Goal: Information Seeking & Learning: Learn about a topic

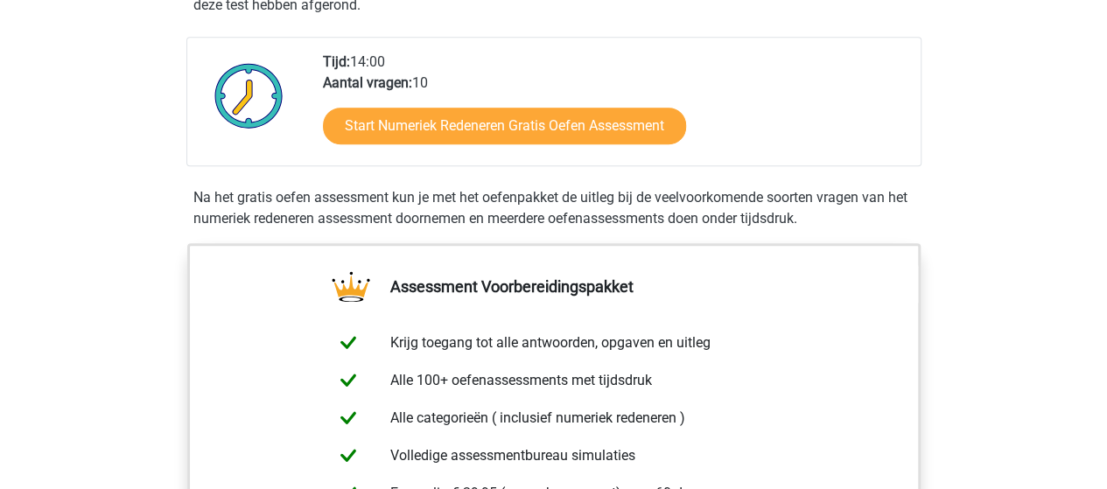
scroll to position [350, 0]
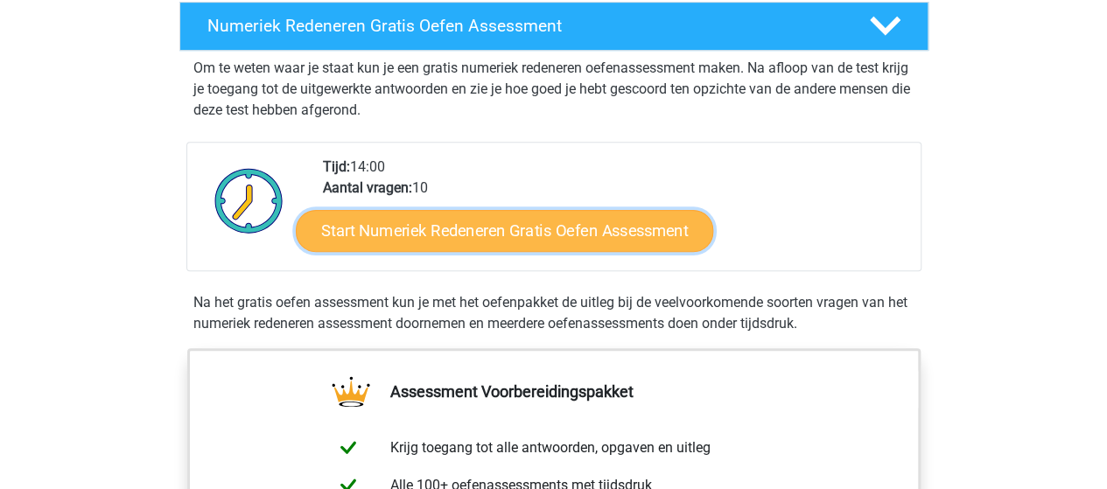
click at [516, 228] on link "Start Numeriek Redeneren Gratis Oefen Assessment" at bounding box center [504, 230] width 417 height 42
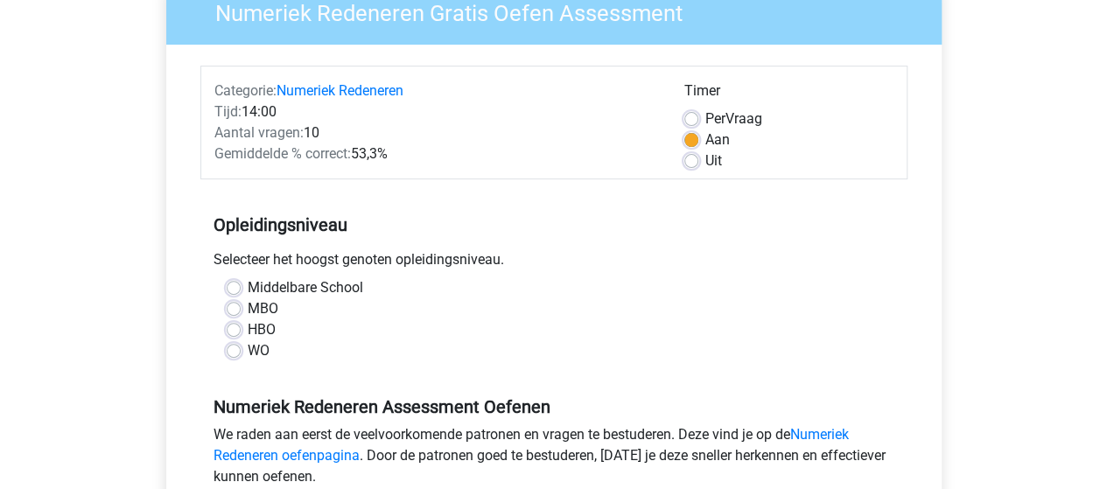
scroll to position [175, 0]
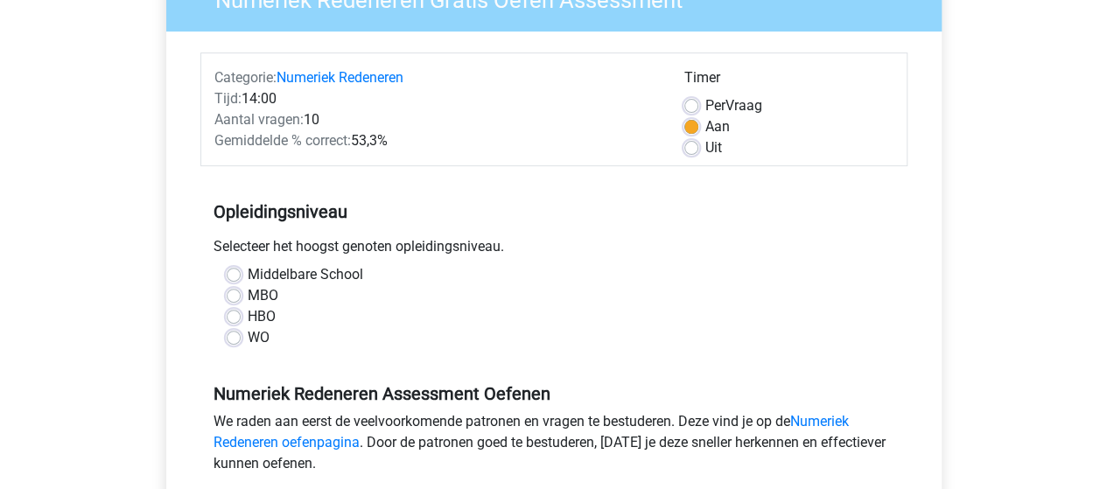
click at [248, 291] on label "MBO" at bounding box center [263, 295] width 31 height 21
click at [233, 291] on input "MBO" at bounding box center [234, 293] width 14 height 17
radio input "true"
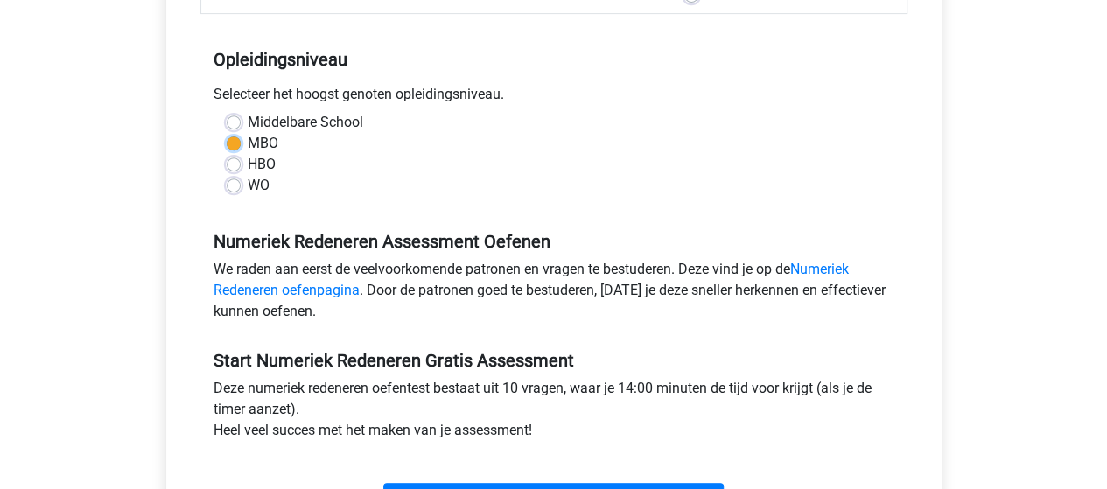
scroll to position [350, 0]
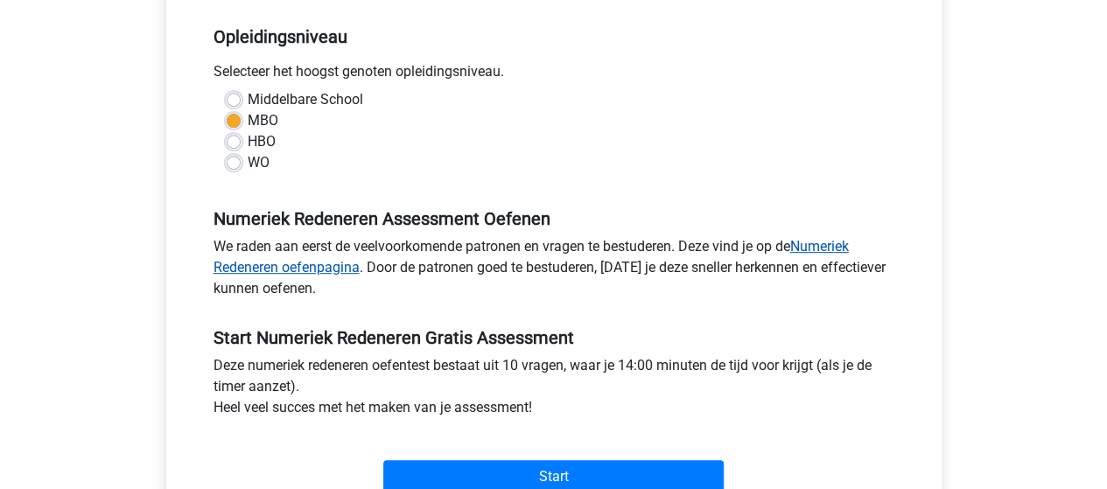
click at [318, 265] on link "Numeriek Redeneren oefenpagina" at bounding box center [530, 257] width 635 height 38
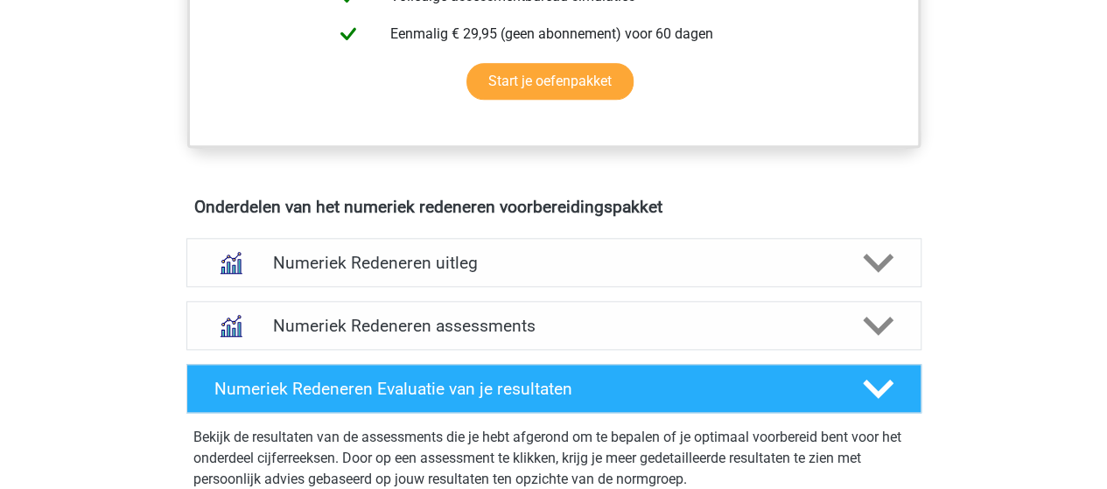
scroll to position [962, 0]
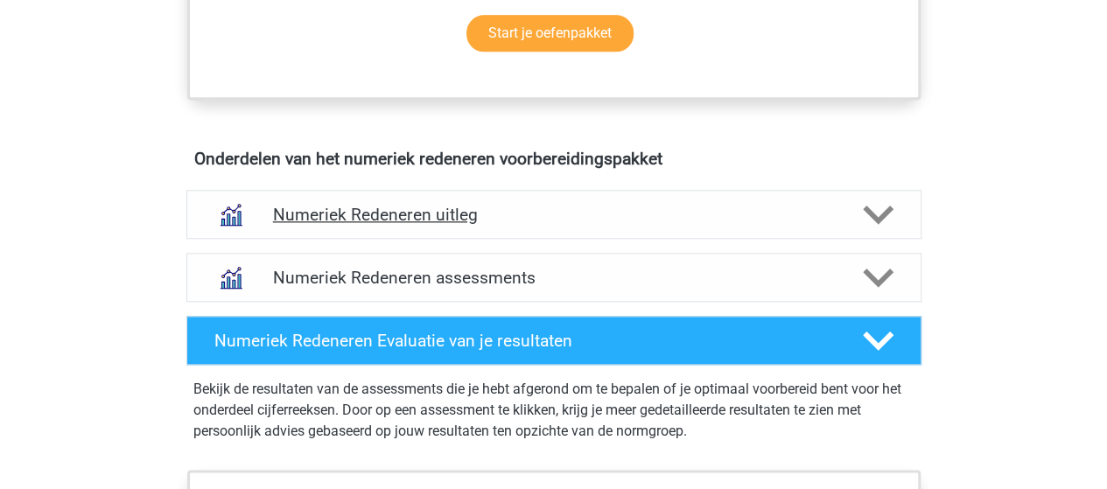
click at [390, 211] on h4 "Numeriek Redeneren uitleg" at bounding box center [554, 215] width 562 height 20
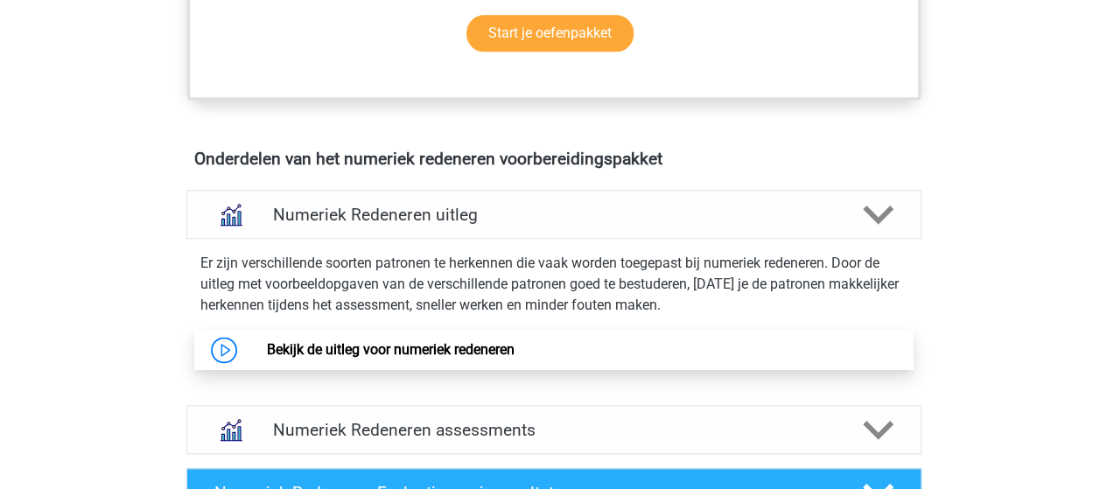
click at [416, 349] on link "Bekijk de uitleg voor numeriek redeneren" at bounding box center [391, 349] width 248 height 17
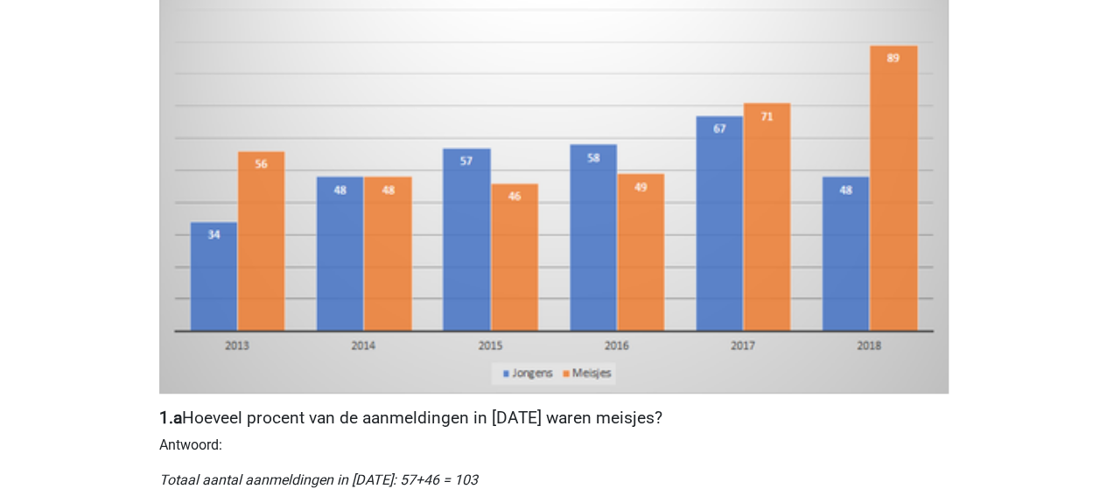
scroll to position [262, 0]
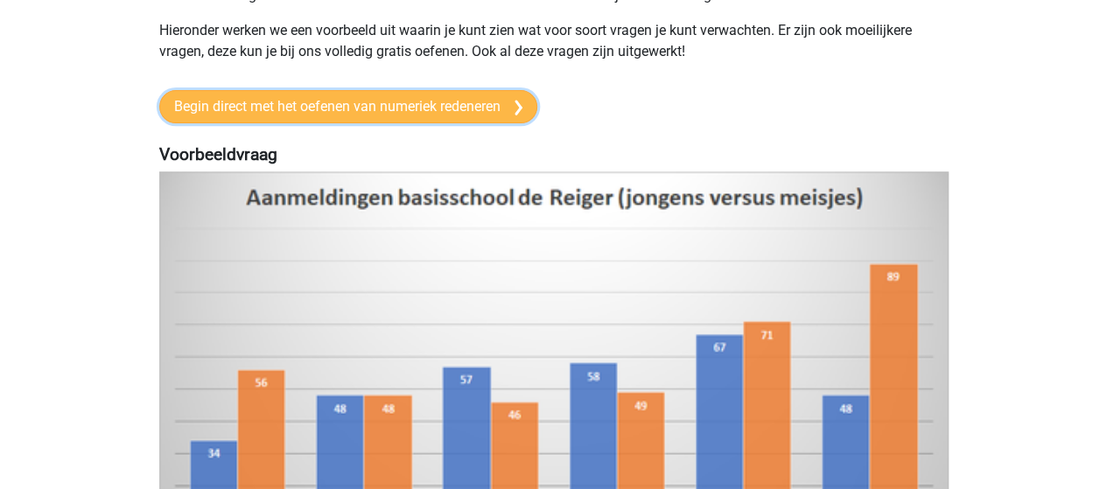
click at [451, 104] on link "Begin direct met het oefenen van numeriek redeneren" at bounding box center [348, 106] width 378 height 33
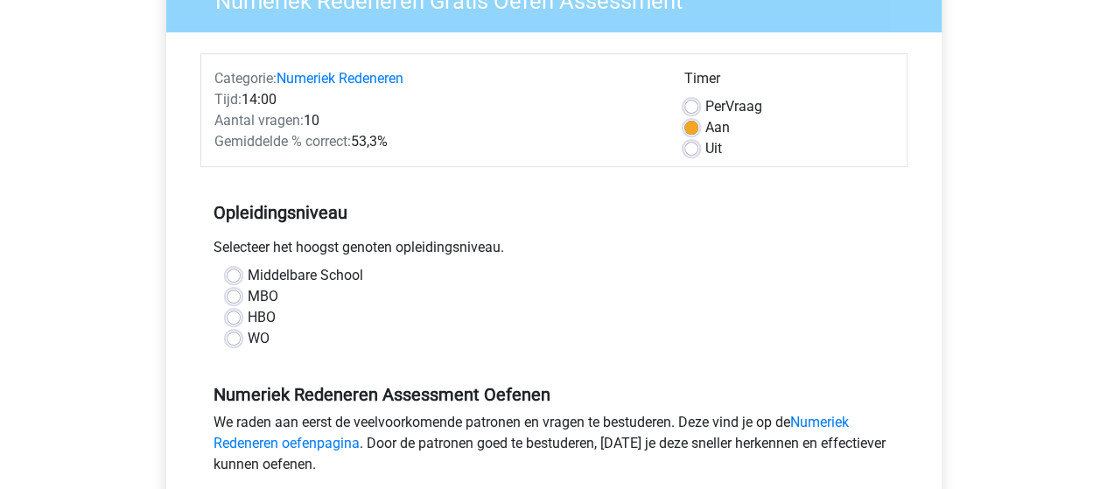
scroll to position [175, 0]
click at [248, 292] on label "MBO" at bounding box center [263, 295] width 31 height 21
click at [234, 292] on input "MBO" at bounding box center [234, 293] width 14 height 17
radio input "true"
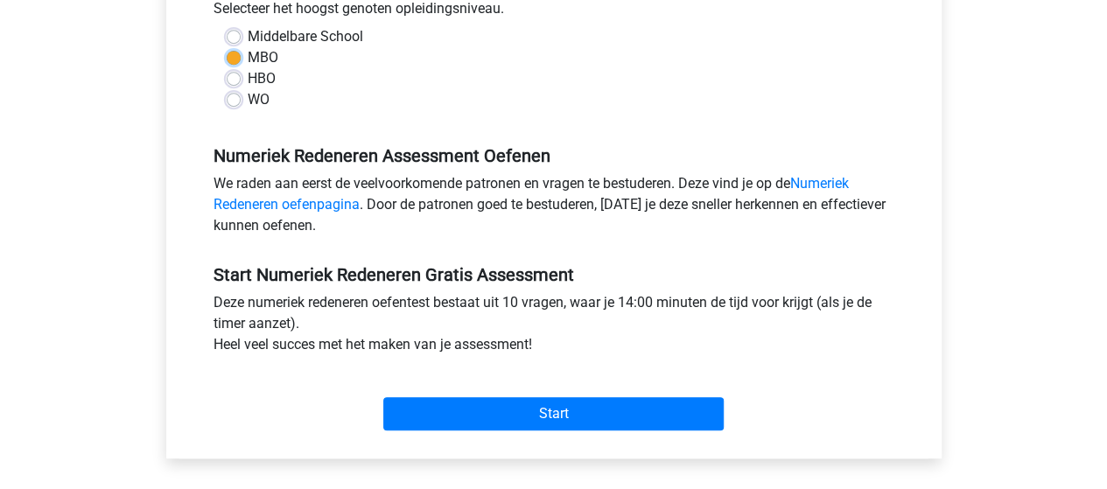
scroll to position [437, 0]
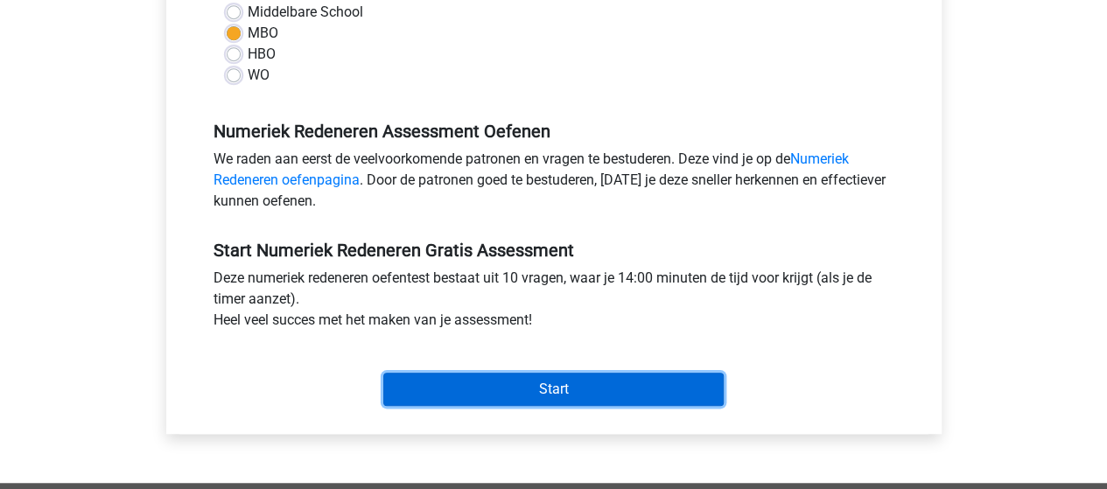
click at [563, 388] on input "Start" at bounding box center [553, 389] width 340 height 33
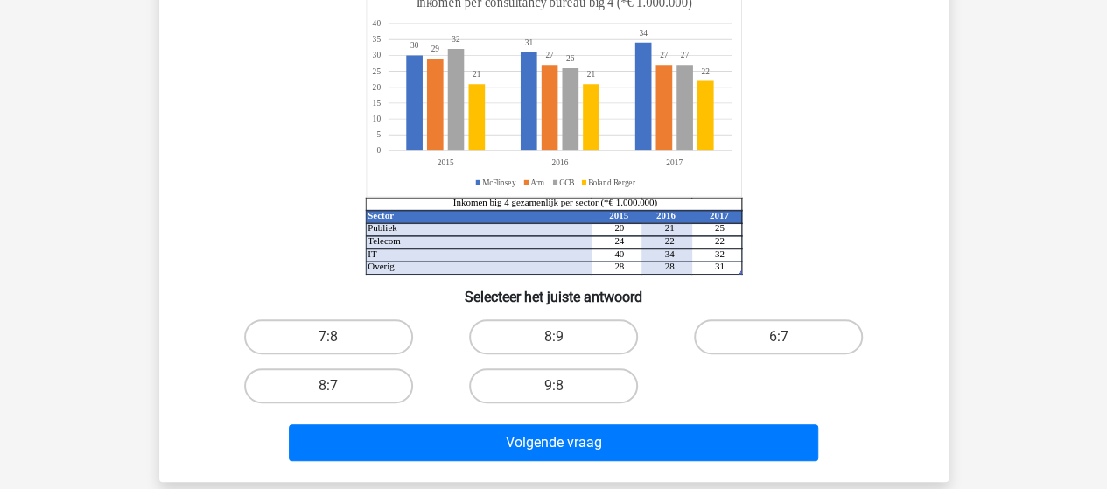
scroll to position [262, 0]
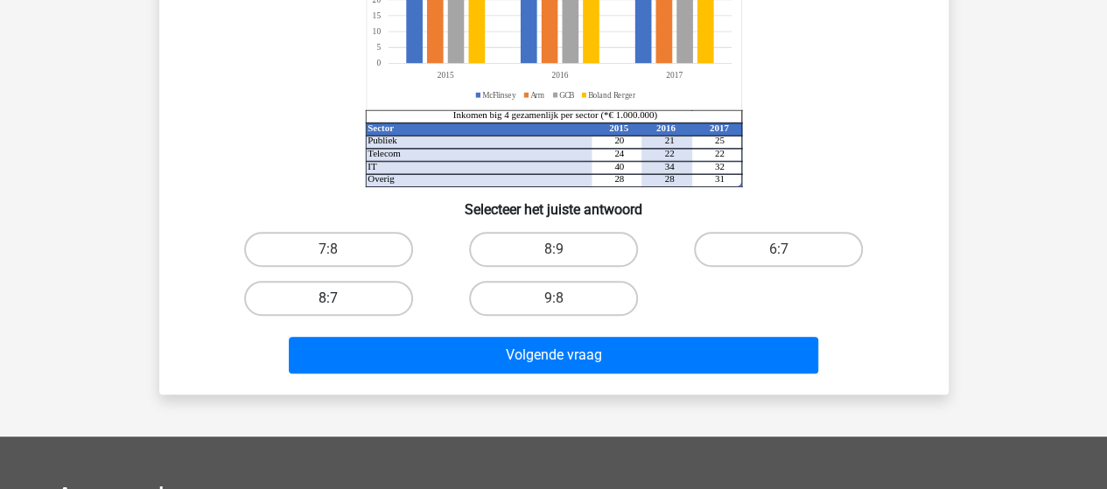
click at [331, 294] on label "8:7" at bounding box center [328, 298] width 169 height 35
click at [331, 298] on input "8:7" at bounding box center [333, 303] width 11 height 11
radio input "true"
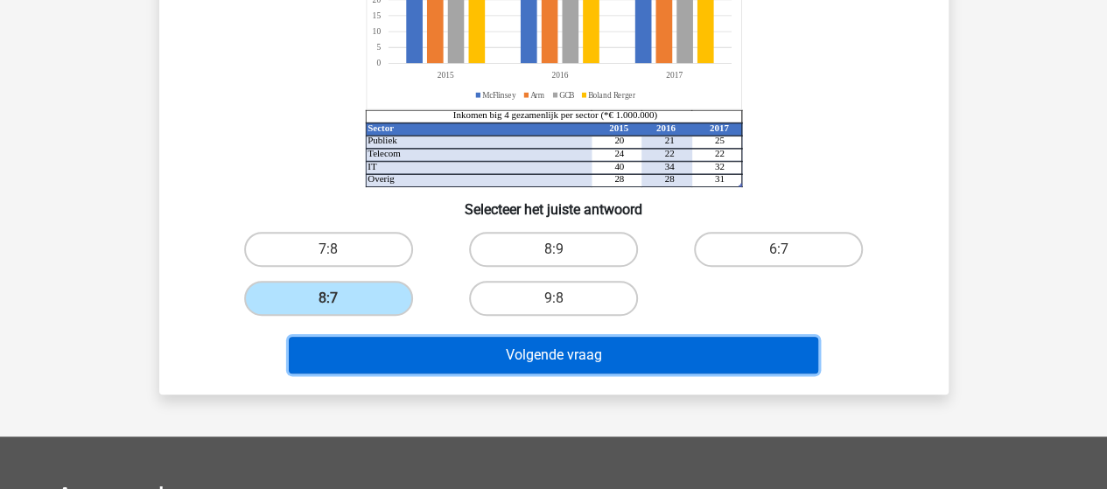
click at [560, 353] on button "Volgende vraag" at bounding box center [553, 355] width 529 height 37
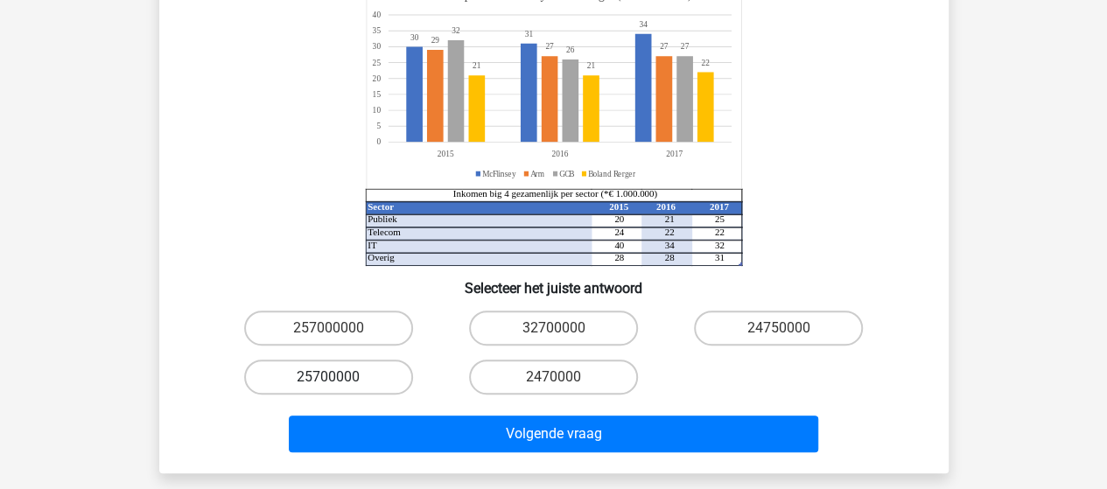
click at [374, 360] on label "25700000" at bounding box center [328, 377] width 169 height 35
click at [339, 377] on input "25700000" at bounding box center [333, 382] width 11 height 11
radio input "true"
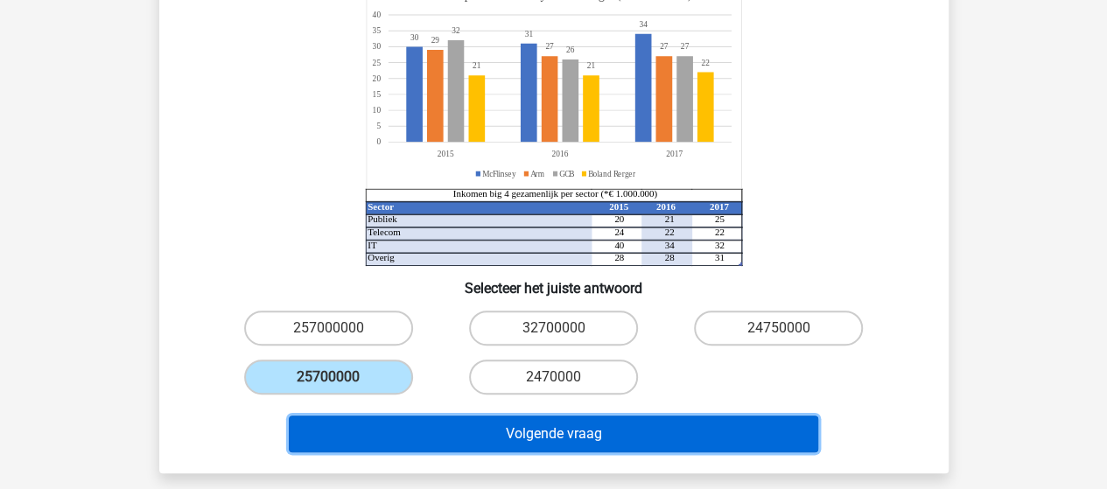
click at [567, 416] on button "Volgende vraag" at bounding box center [553, 434] width 529 height 37
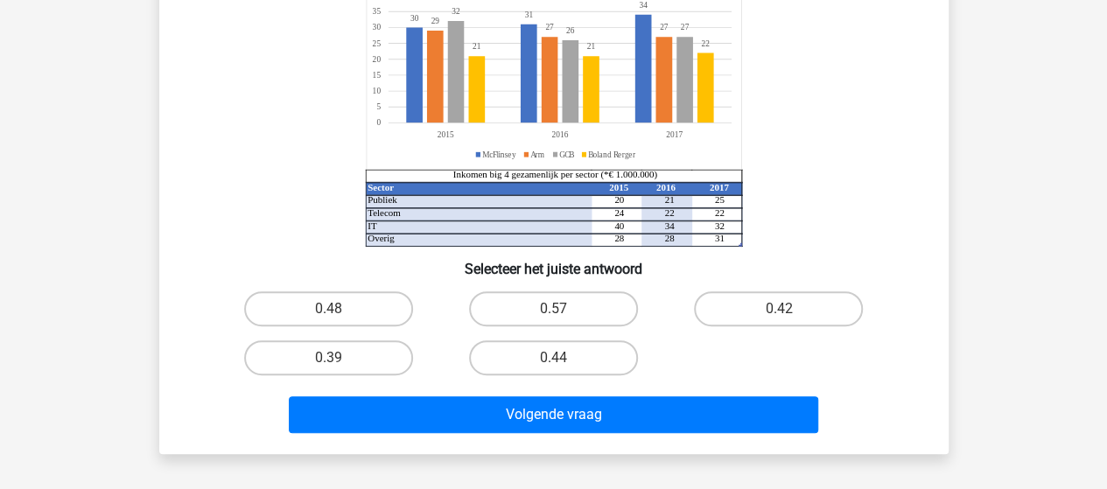
scroll to position [255, 0]
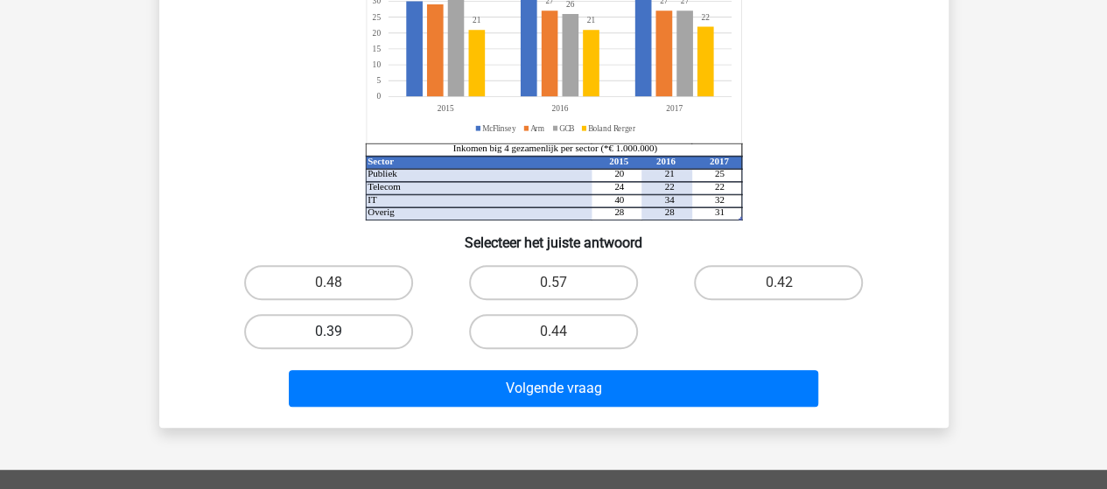
click at [360, 332] on label "0.39" at bounding box center [328, 331] width 169 height 35
click at [339, 332] on input "0.39" at bounding box center [333, 337] width 11 height 11
radio input "true"
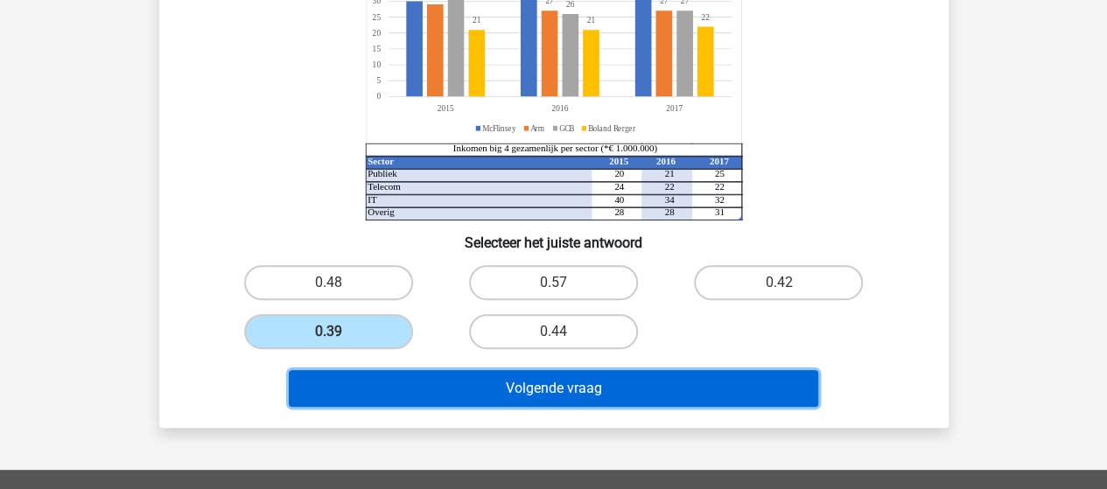
click at [586, 389] on button "Volgende vraag" at bounding box center [553, 388] width 529 height 37
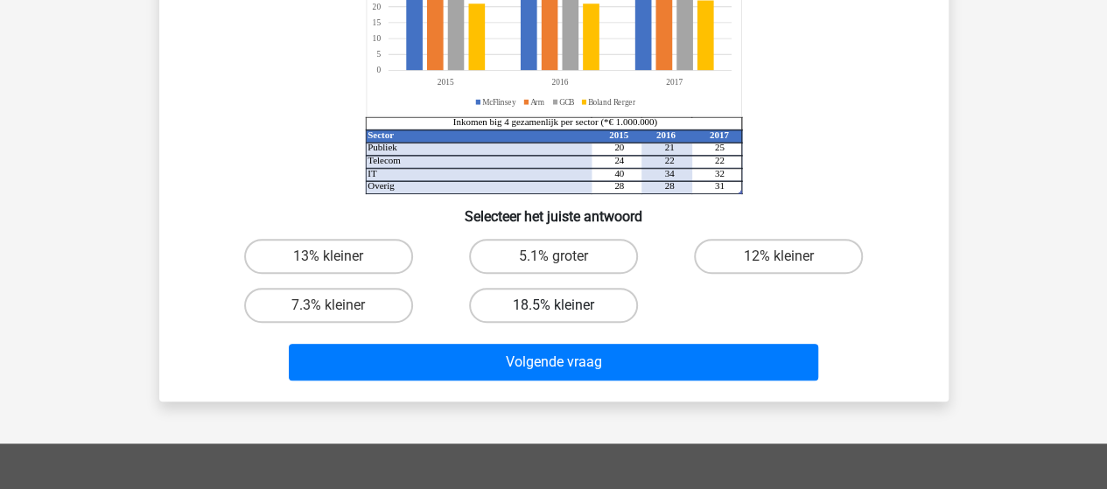
click at [569, 306] on label "18.5% kleiner" at bounding box center [553, 305] width 169 height 35
click at [564, 306] on input "18.5% kleiner" at bounding box center [558, 310] width 11 height 11
radio input "true"
click at [572, 256] on label "5.1% groter" at bounding box center [553, 256] width 169 height 35
click at [564, 256] on input "5.1% groter" at bounding box center [558, 261] width 11 height 11
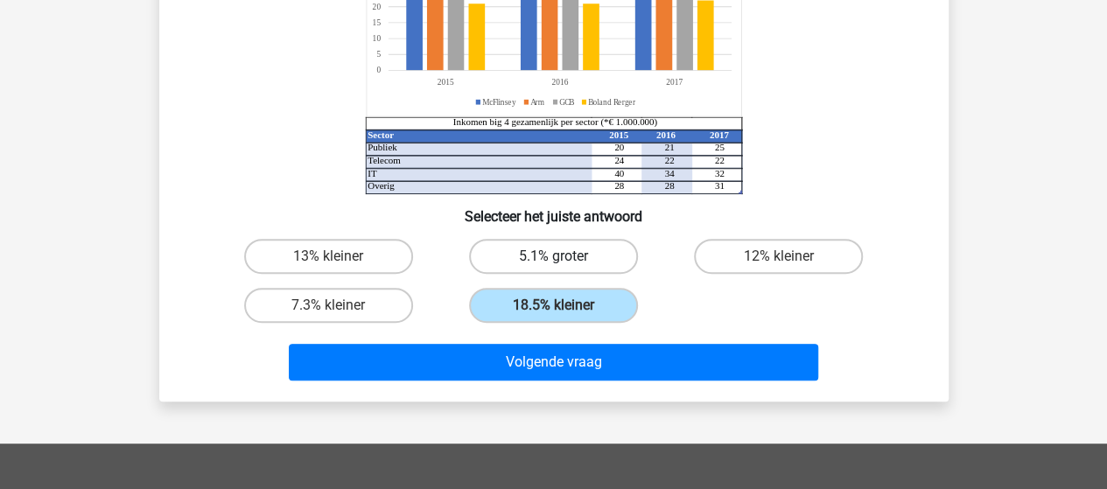
radio input "true"
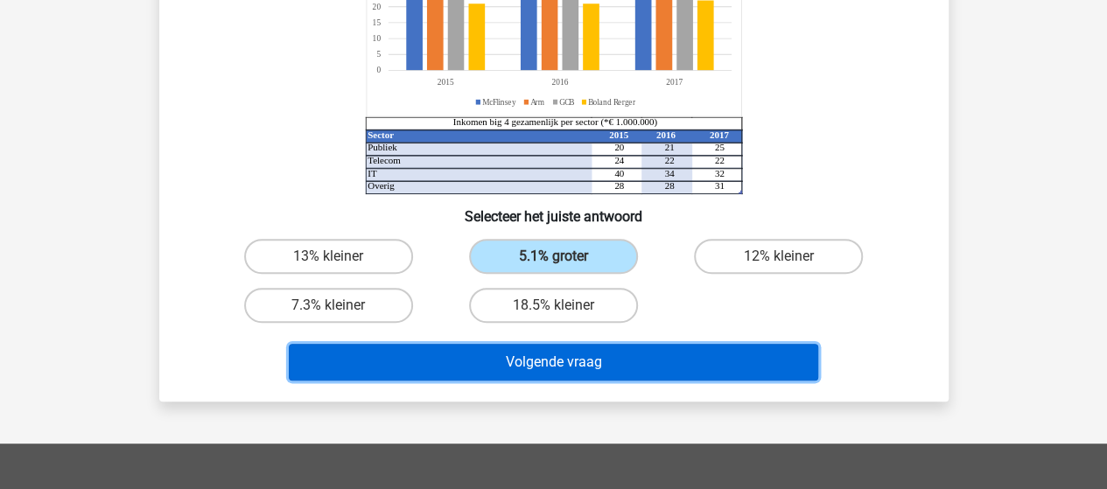
click at [595, 358] on button "Volgende vraag" at bounding box center [553, 362] width 529 height 37
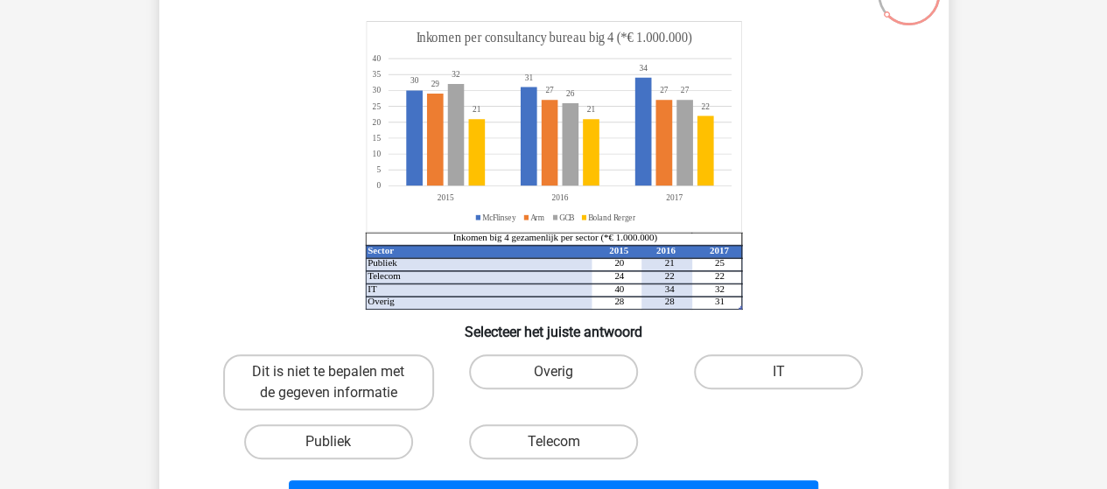
scroll to position [168, 0]
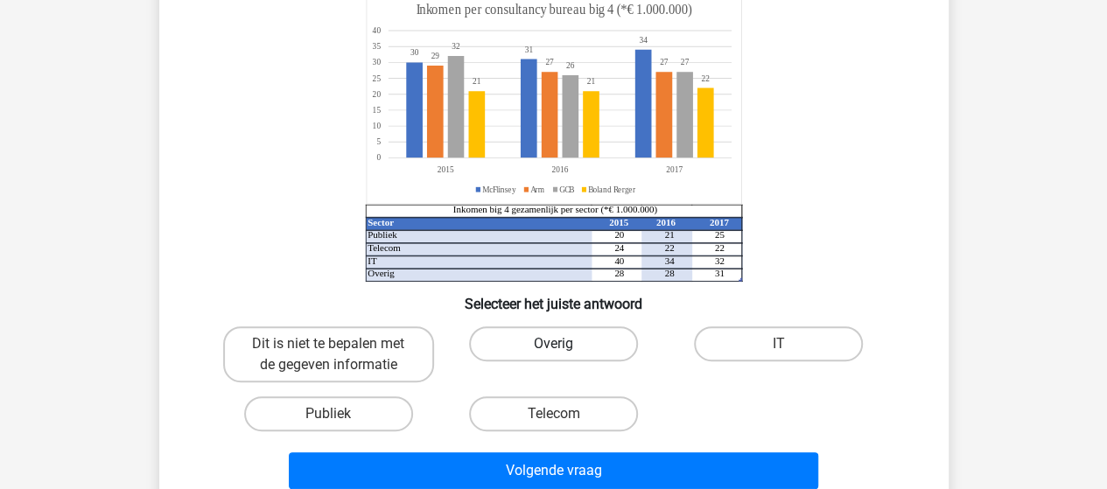
click at [522, 342] on label "Overig" at bounding box center [553, 343] width 169 height 35
click at [553, 344] on input "Overig" at bounding box center [558, 349] width 11 height 11
radio input "true"
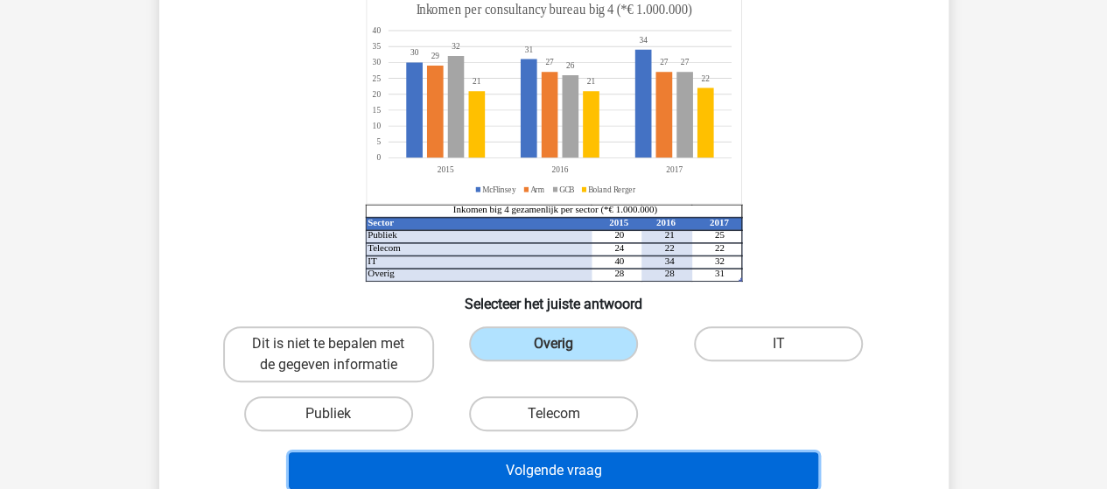
click at [584, 470] on button "Volgende vraag" at bounding box center [553, 470] width 529 height 37
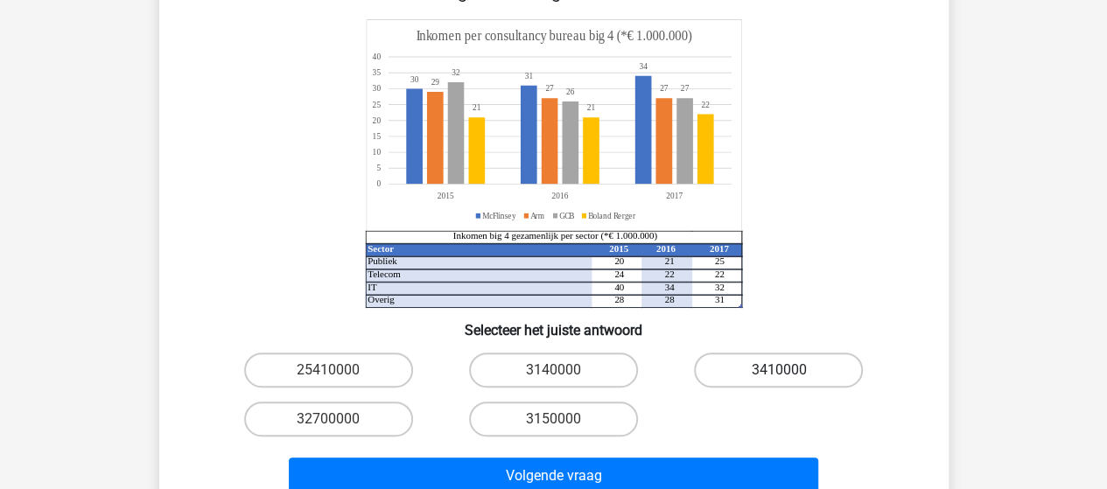
click at [745, 364] on label "3410000" at bounding box center [778, 370] width 169 height 35
click at [779, 370] on input "3410000" at bounding box center [784, 375] width 11 height 11
radio input "true"
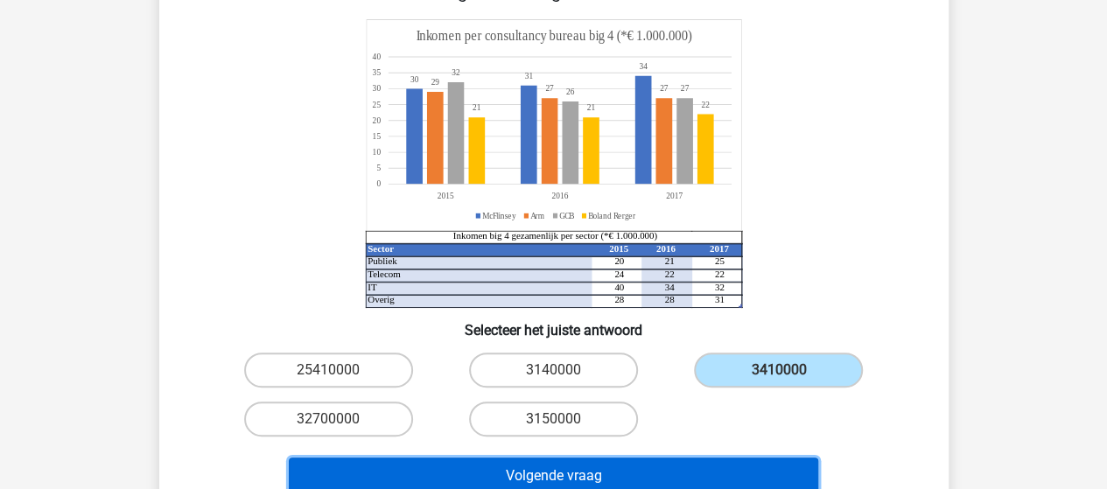
click at [593, 465] on button "Volgende vraag" at bounding box center [553, 476] width 529 height 37
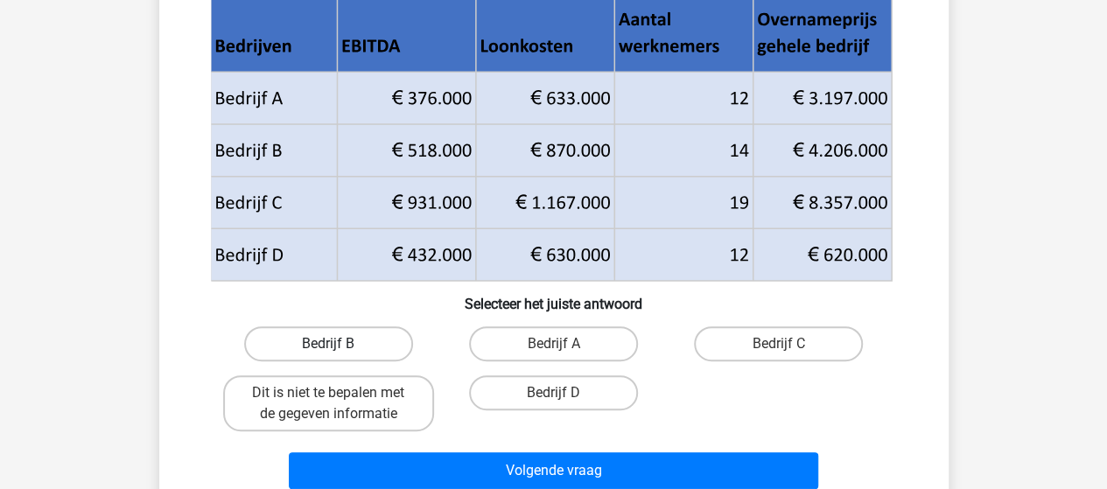
click at [357, 333] on label "Bedrijf B" at bounding box center [328, 343] width 169 height 35
click at [339, 344] on input "Bedrijf B" at bounding box center [333, 349] width 11 height 11
radio input "true"
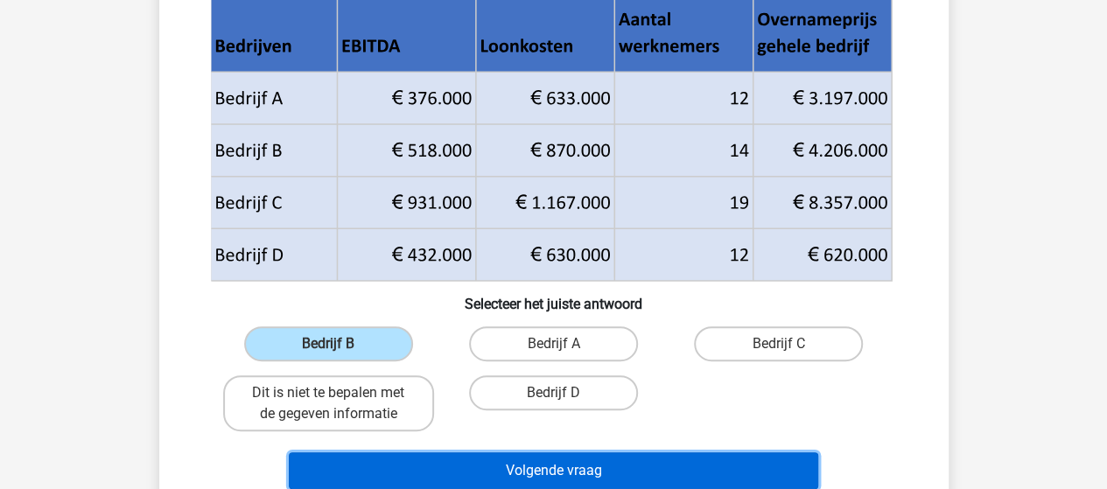
click at [546, 465] on button "Volgende vraag" at bounding box center [553, 470] width 529 height 37
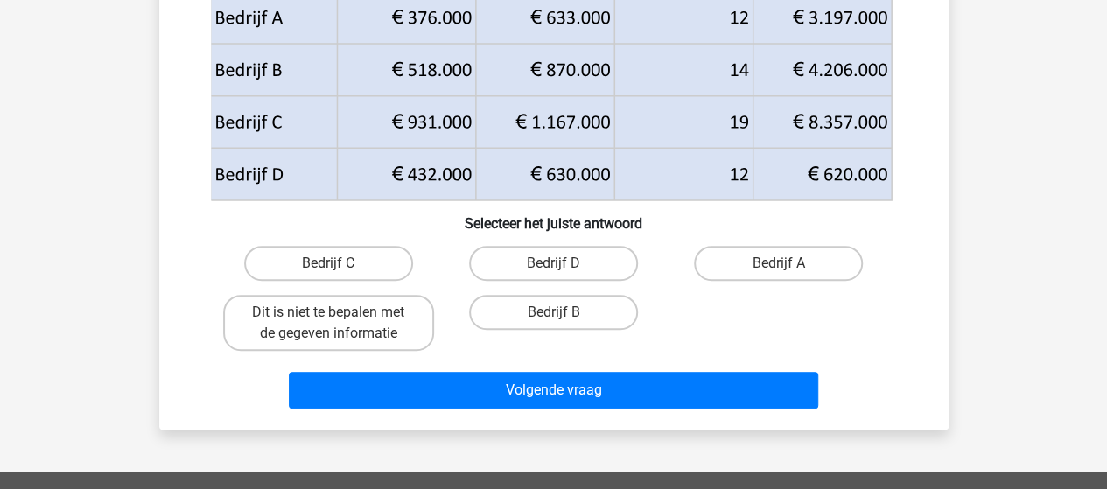
scroll to position [255, 0]
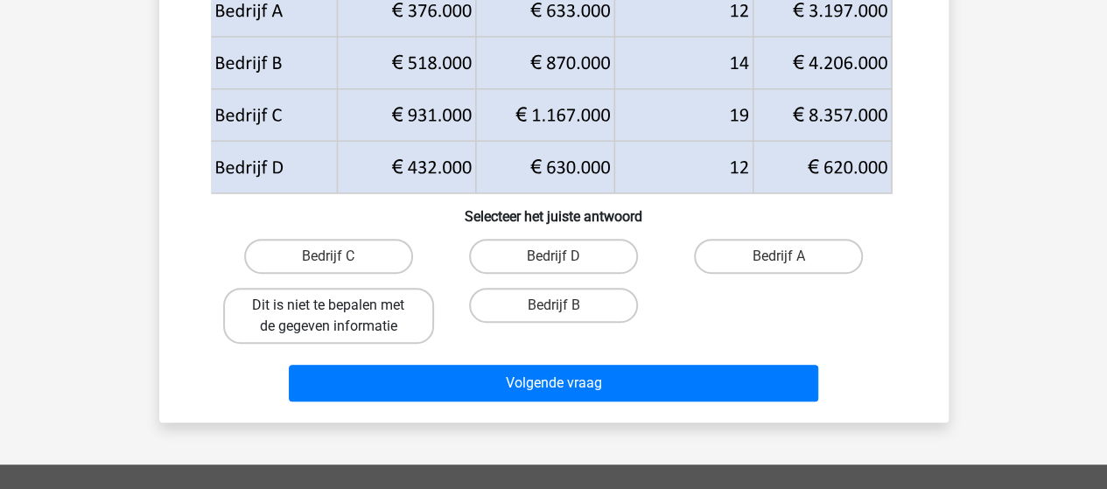
click at [346, 309] on label "Dit is niet te bepalen met de gegeven informatie" at bounding box center [328, 316] width 211 height 56
click at [339, 309] on input "Dit is niet te bepalen met de gegeven informatie" at bounding box center [333, 310] width 11 height 11
radio input "true"
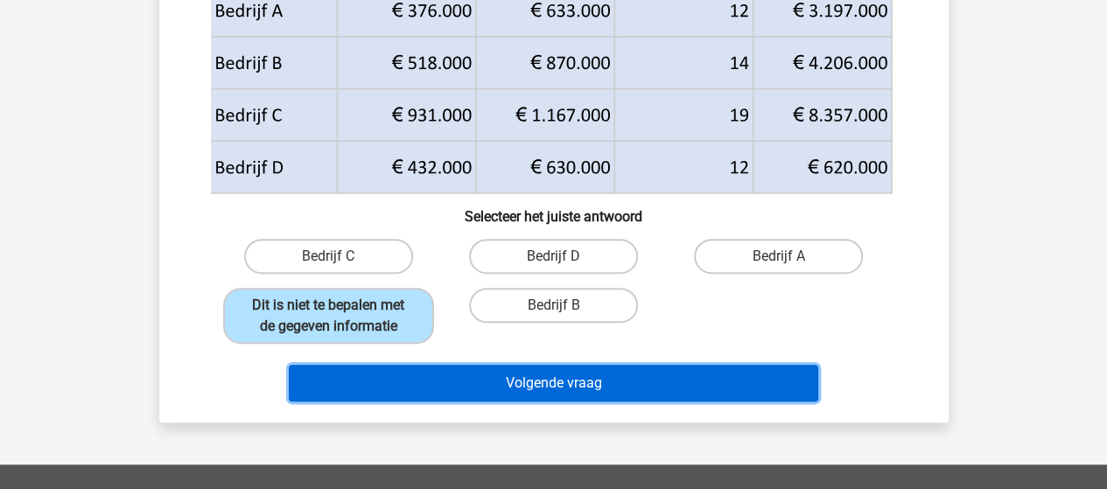
click at [586, 384] on button "Volgende vraag" at bounding box center [553, 383] width 529 height 37
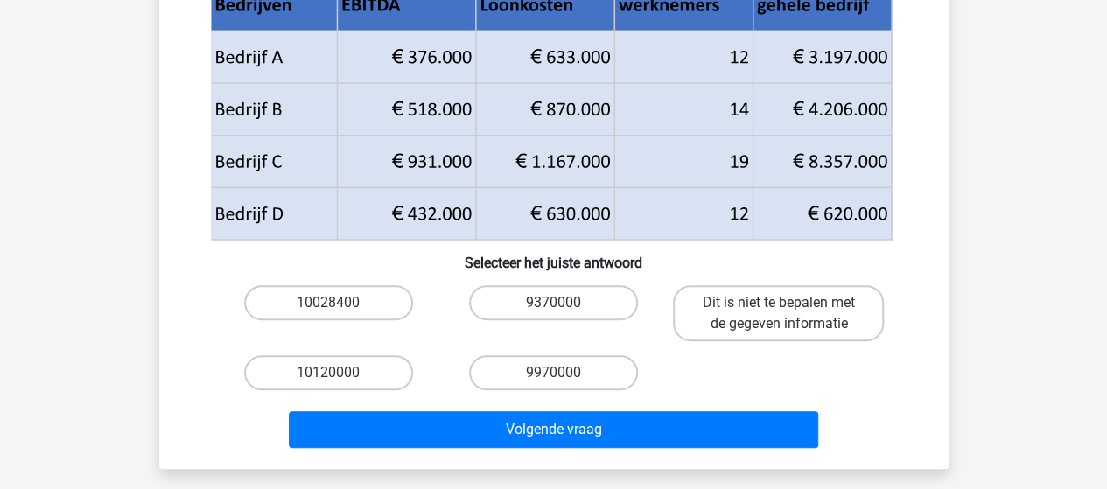
scroll to position [262, 0]
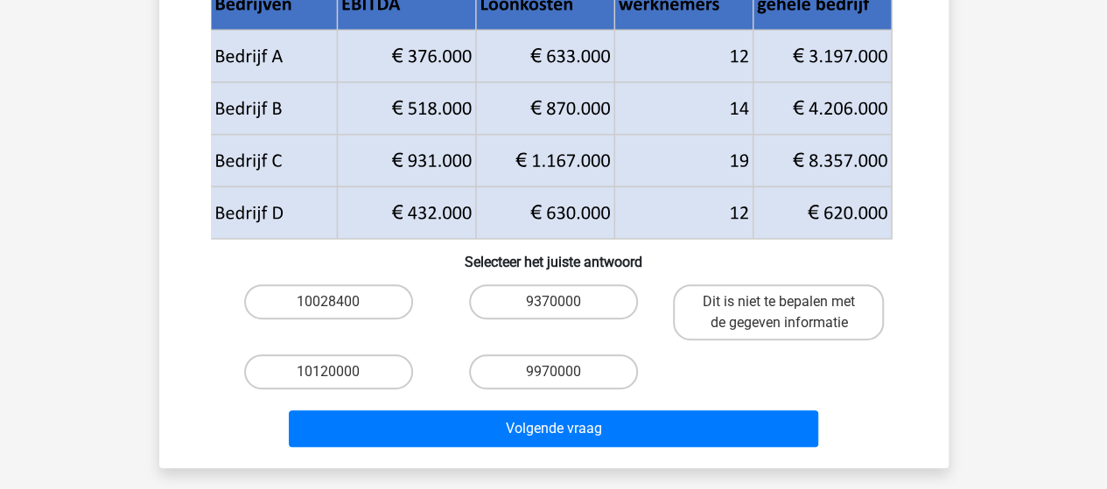
click at [787, 304] on input "Dit is niet te bepalen met de gegeven informatie" at bounding box center [784, 307] width 11 height 11
radio input "true"
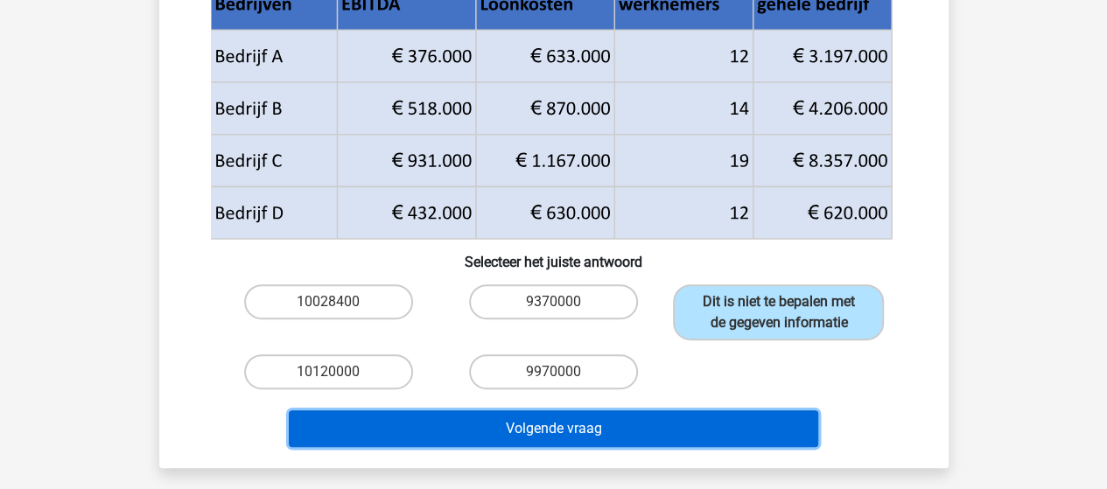
click at [590, 424] on button "Volgende vraag" at bounding box center [553, 428] width 529 height 37
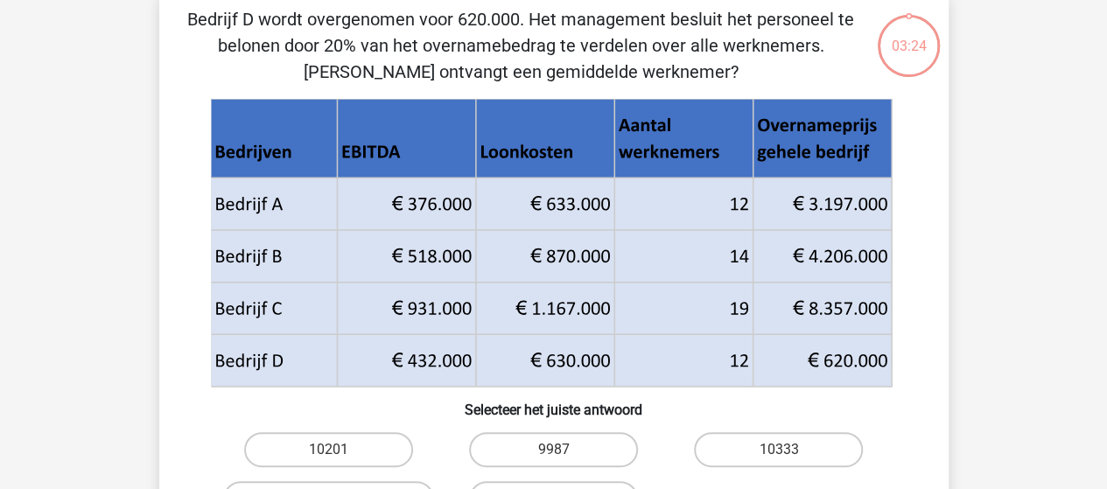
scroll to position [80, 0]
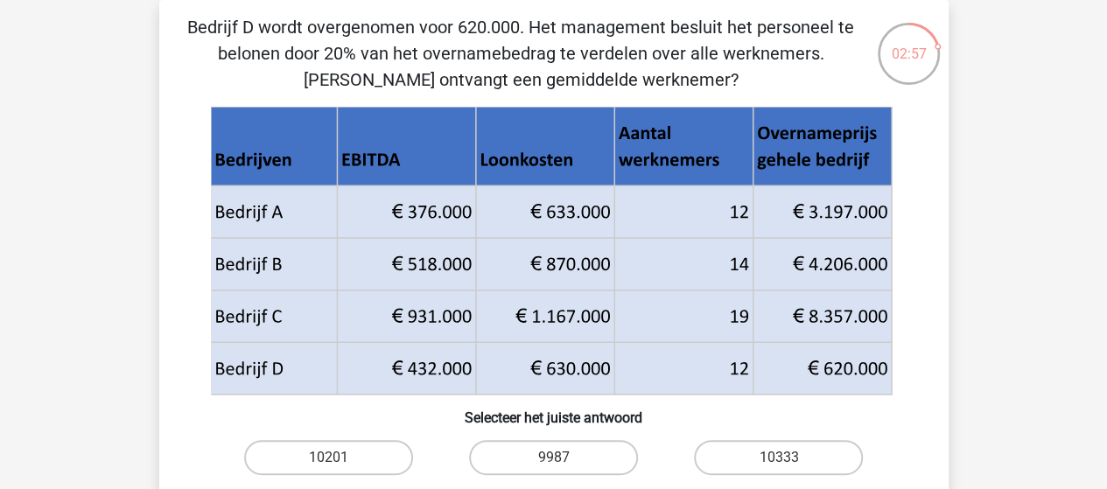
click at [787, 459] on input "10333" at bounding box center [784, 463] width 11 height 11
radio input "true"
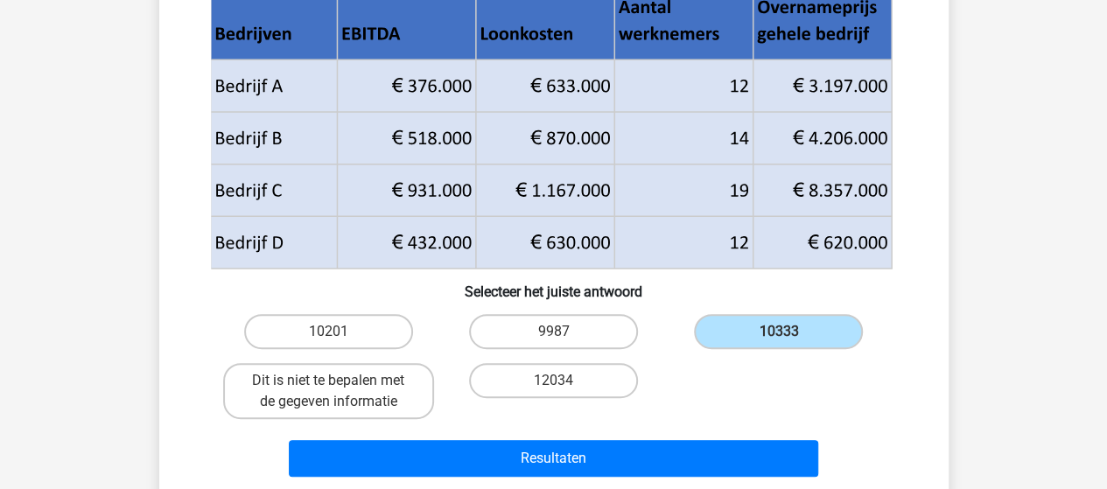
scroll to position [343, 0]
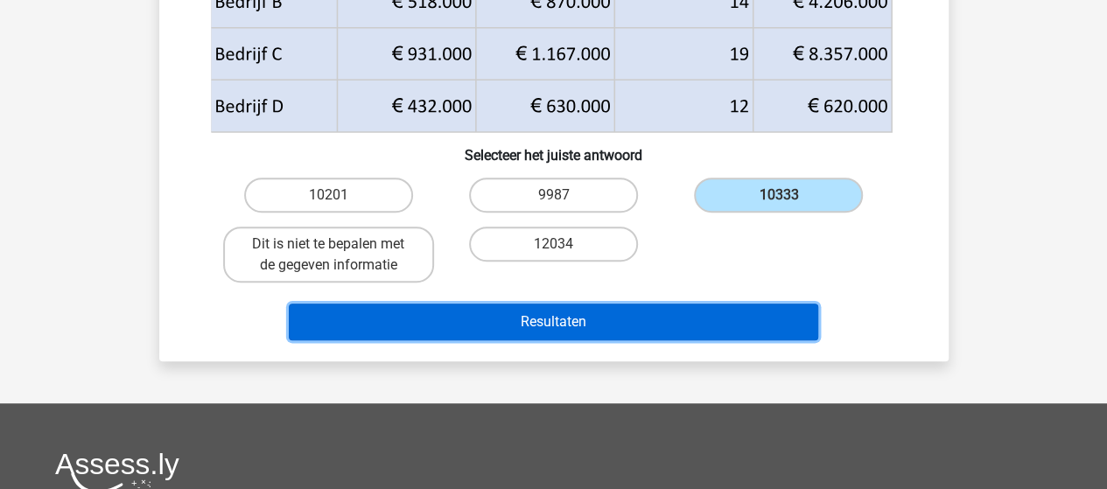
click at [569, 318] on button "Resultaten" at bounding box center [553, 322] width 529 height 37
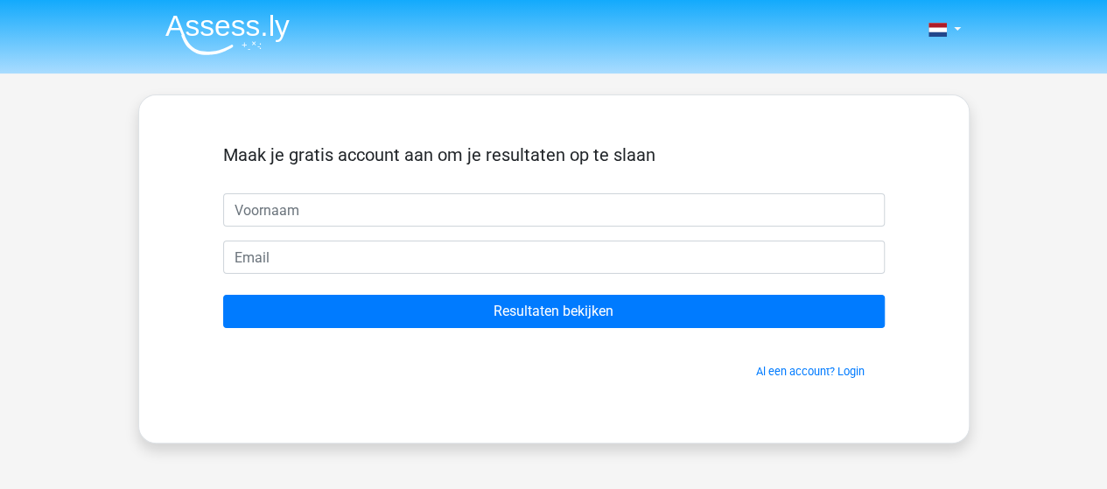
click at [357, 207] on input "text" at bounding box center [553, 209] width 661 height 33
type input "[PERSON_NAME]"
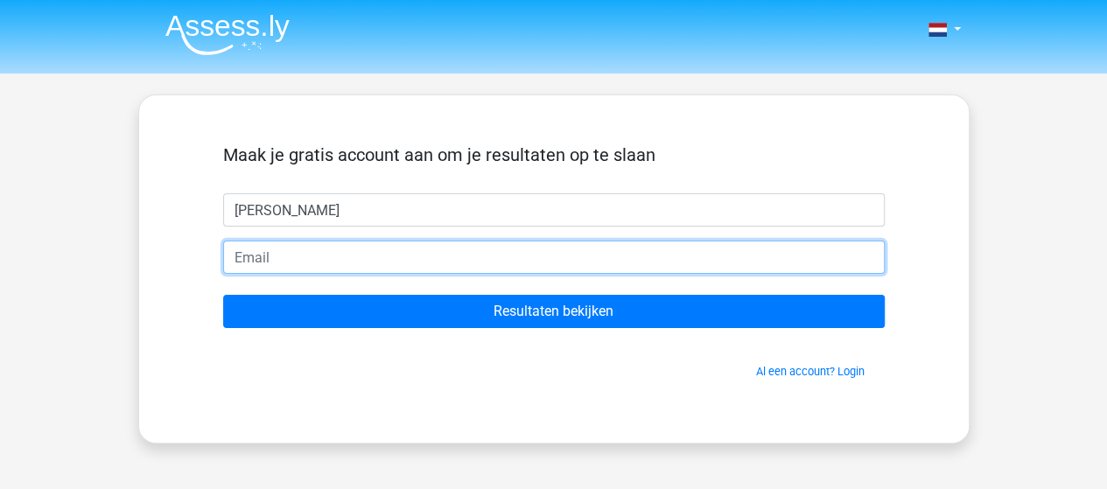
click at [361, 255] on input "email" at bounding box center [553, 257] width 661 height 33
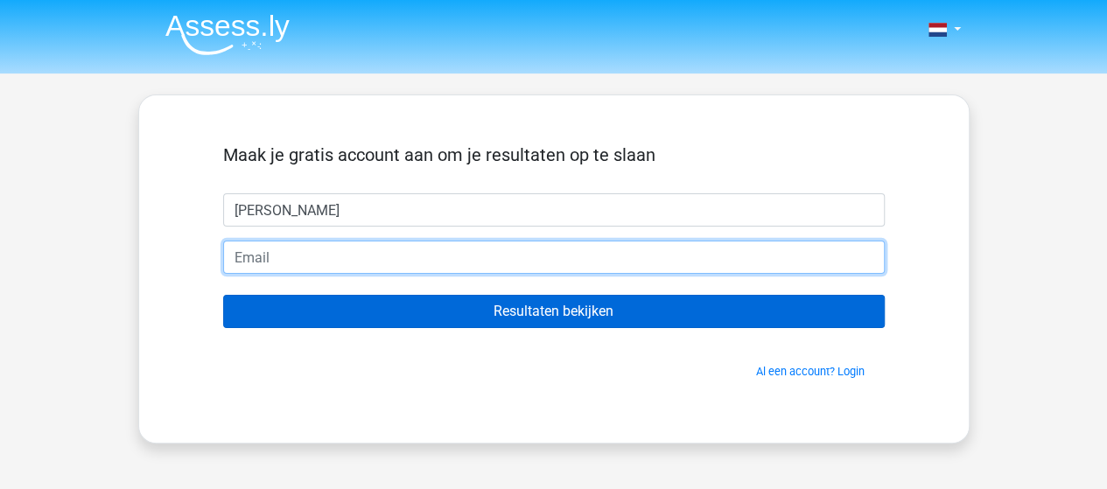
type input "[EMAIL_ADDRESS][DOMAIN_NAME]"
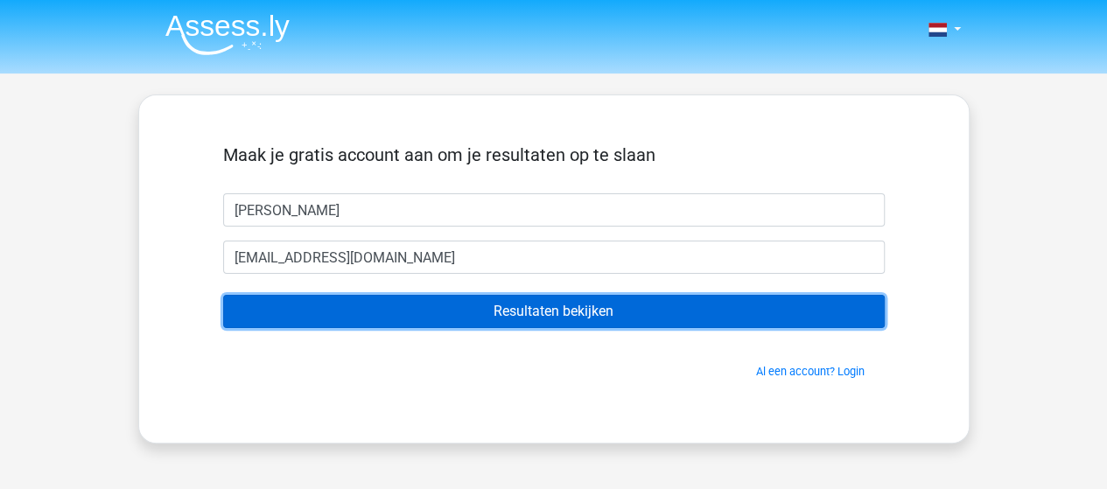
click at [598, 312] on input "Resultaten bekijken" at bounding box center [553, 311] width 661 height 33
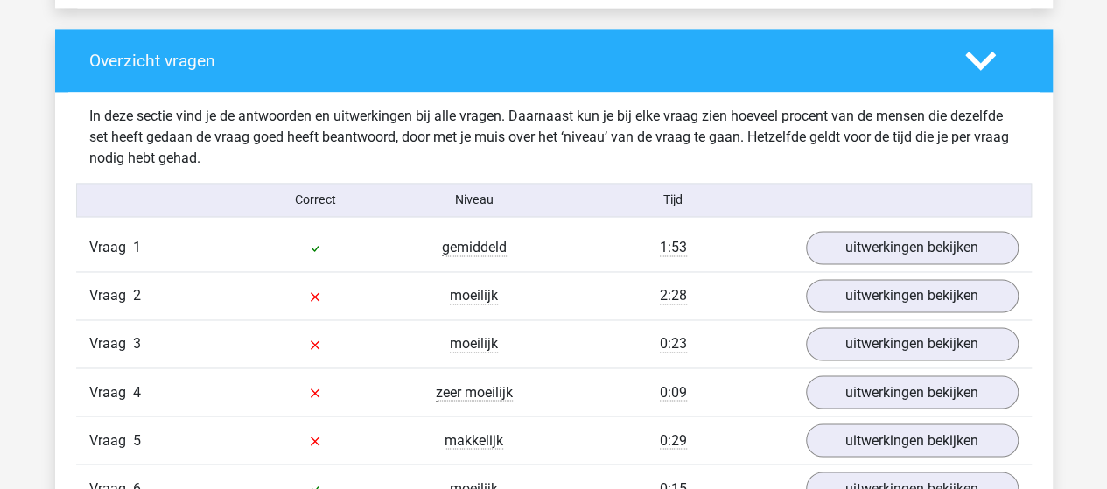
scroll to position [1312, 0]
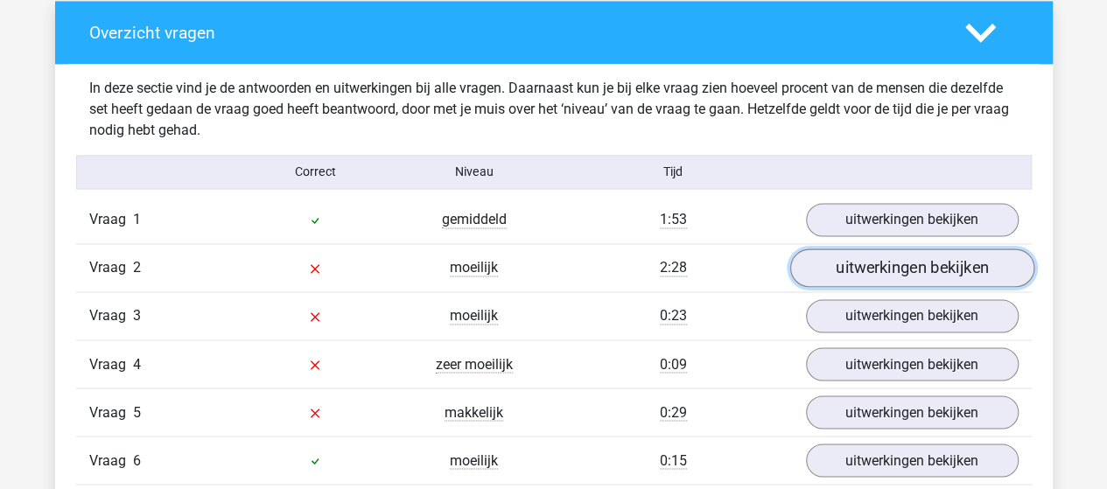
click at [919, 265] on link "uitwerkingen bekijken" at bounding box center [911, 267] width 244 height 38
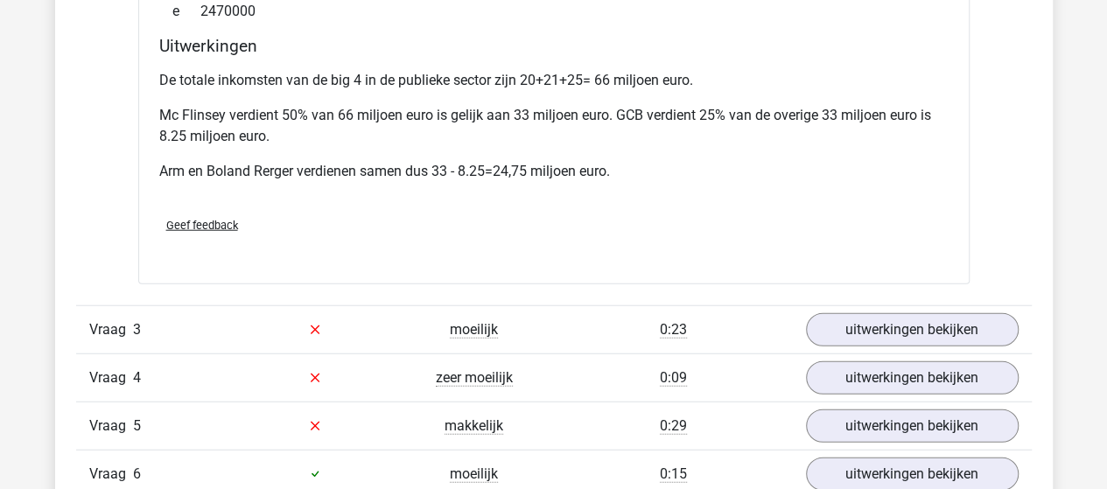
scroll to position [2100, 0]
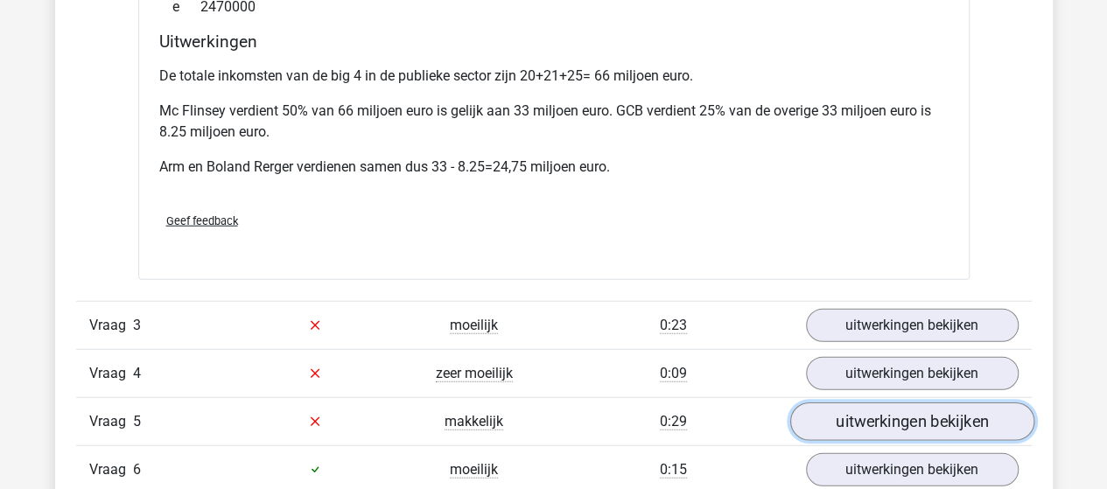
click at [880, 417] on link "uitwerkingen bekijken" at bounding box center [911, 421] width 244 height 38
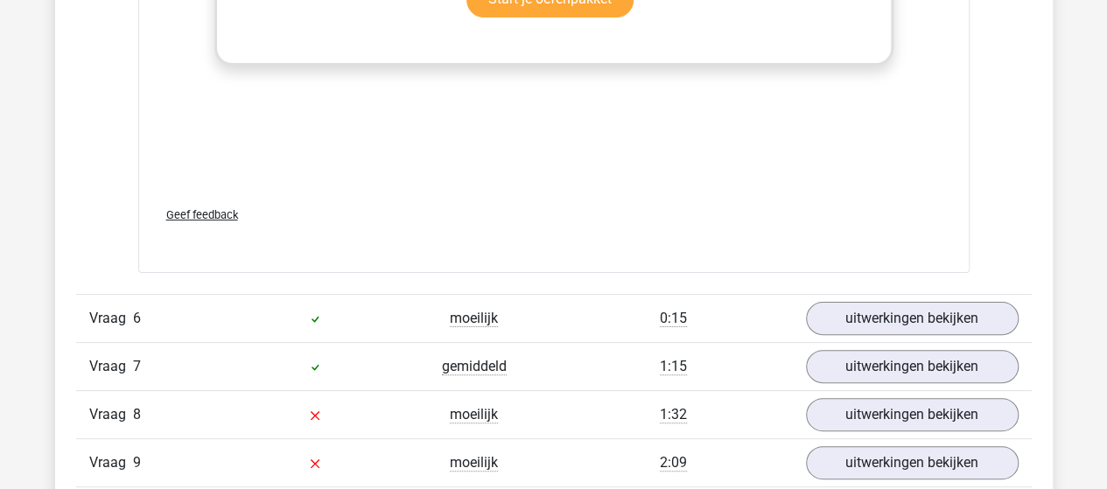
scroll to position [3500, 0]
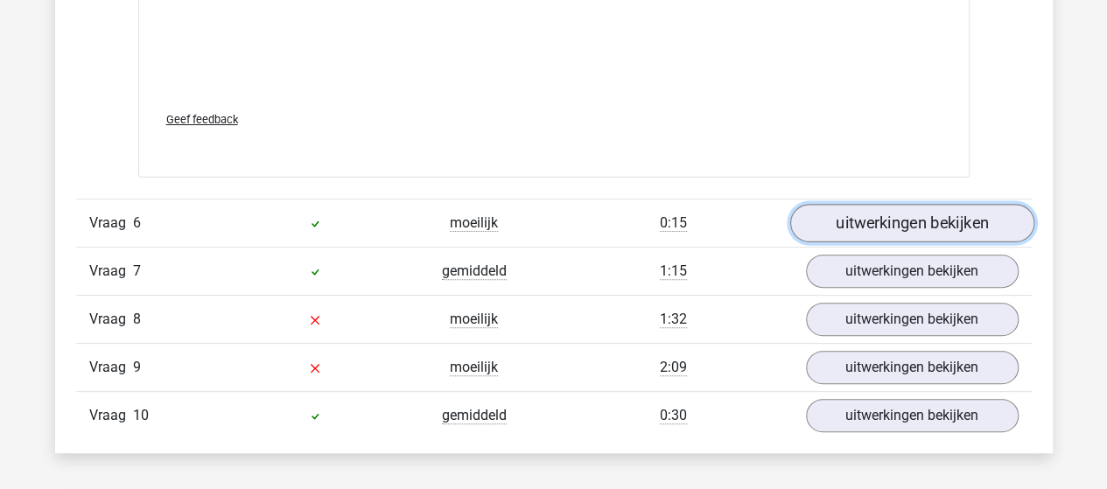
click at [922, 213] on link "uitwerkingen bekijken" at bounding box center [911, 223] width 244 height 38
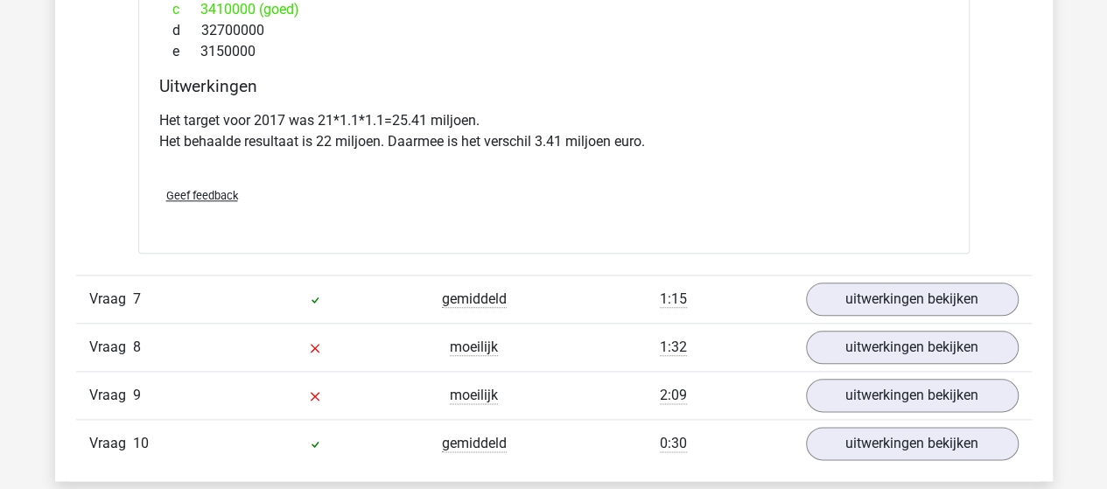
scroll to position [4200, 0]
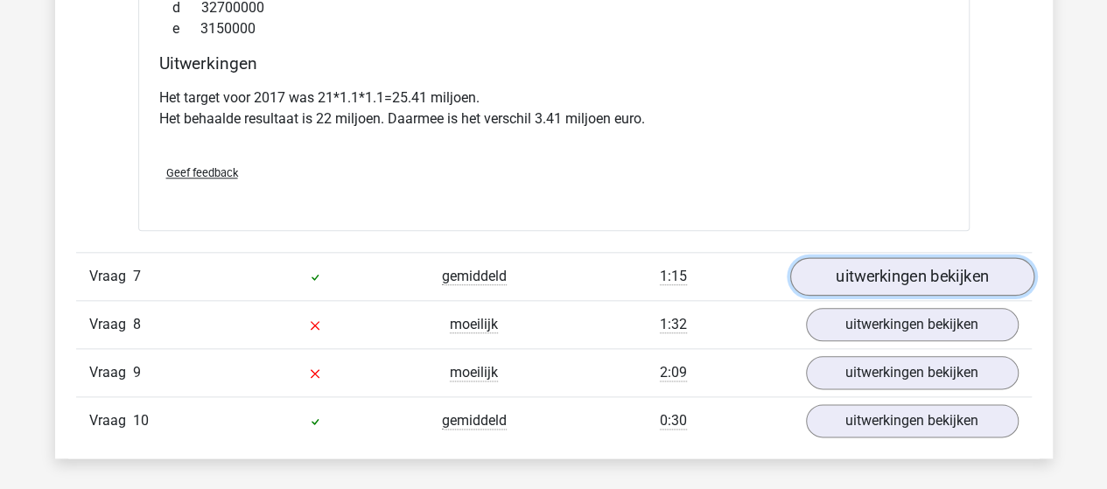
click at [902, 265] on link "uitwerkingen bekijken" at bounding box center [911, 276] width 244 height 38
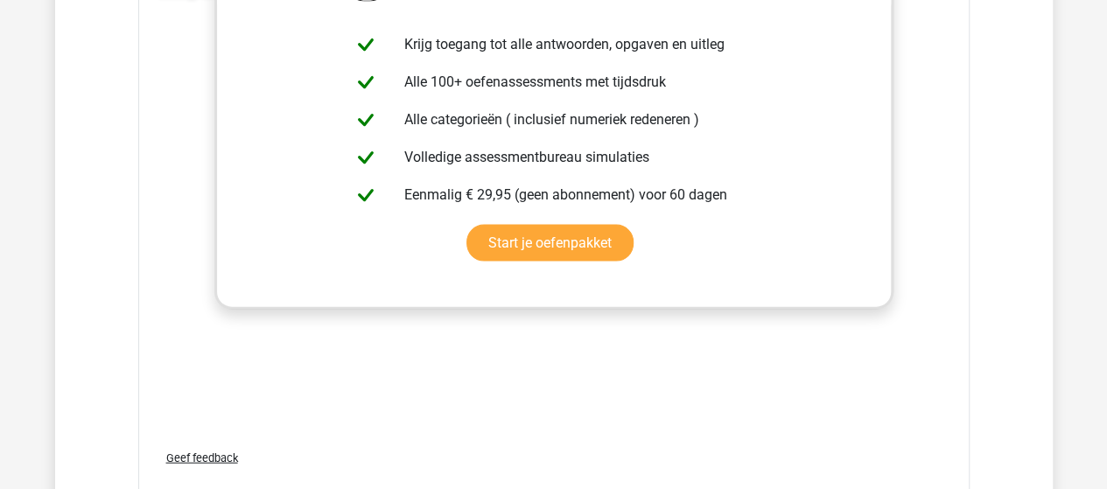
scroll to position [5337, 0]
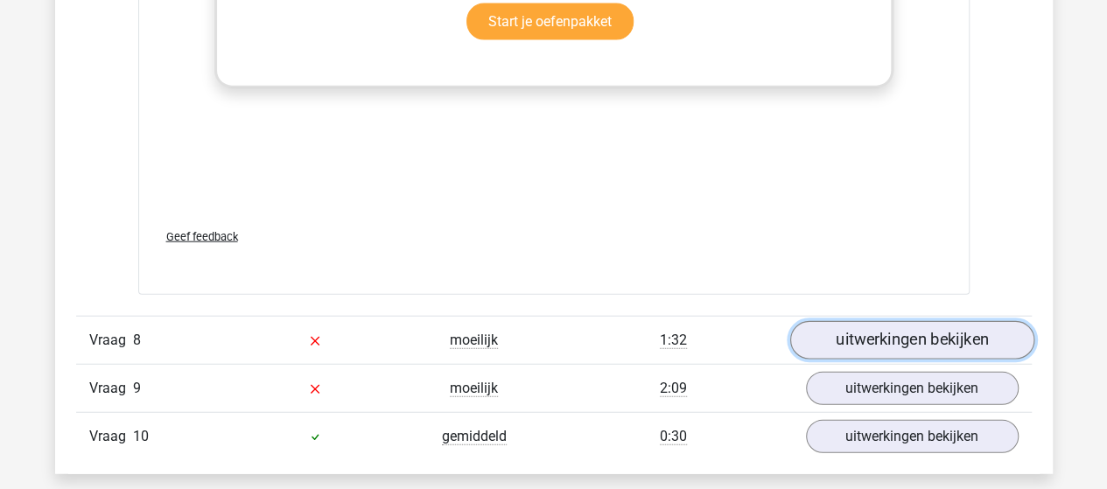
click at [914, 332] on link "uitwerkingen bekijken" at bounding box center [911, 340] width 244 height 38
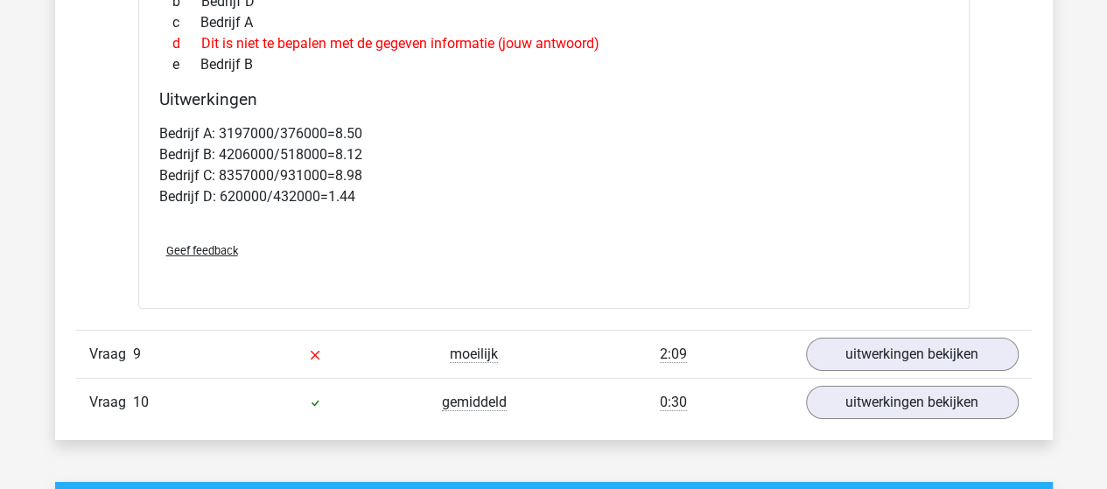
scroll to position [6124, 0]
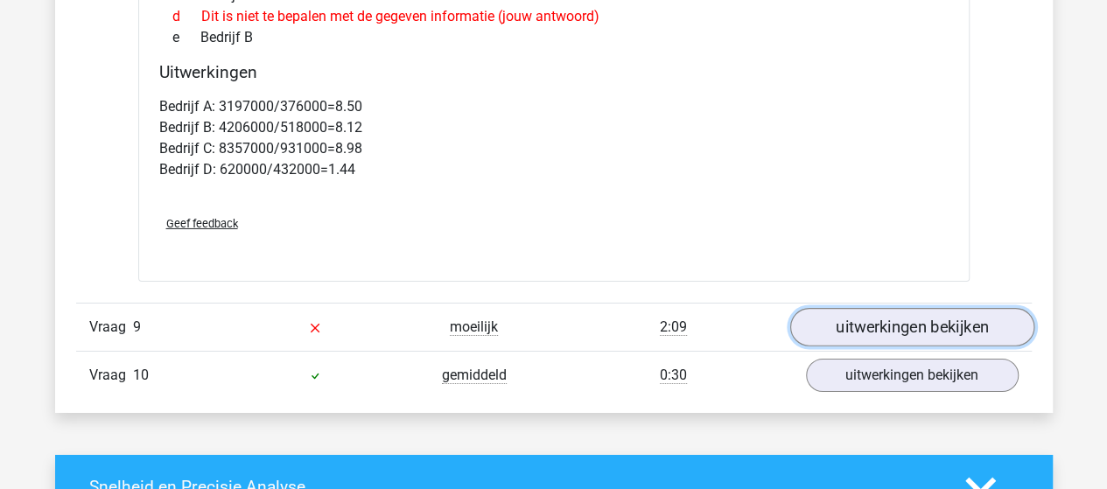
click at [906, 311] on link "uitwerkingen bekijken" at bounding box center [911, 328] width 244 height 38
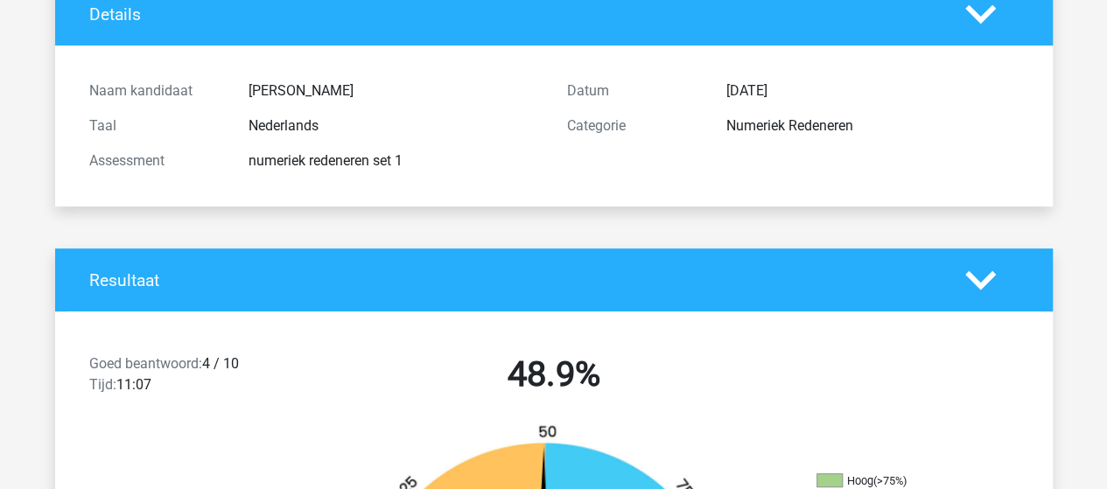
scroll to position [0, 0]
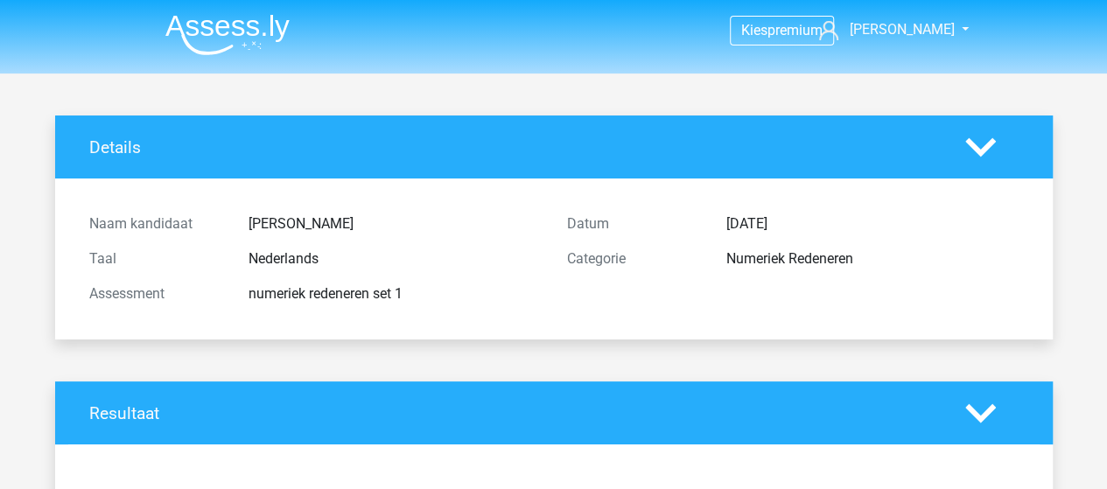
click at [978, 148] on polygon at bounding box center [980, 146] width 31 height 19
